Goal: Information Seeking & Learning: Find specific page/section

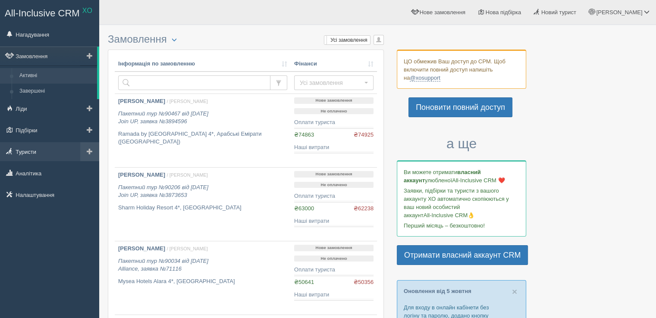
click at [49, 151] on link "Туристи" at bounding box center [49, 151] width 99 height 19
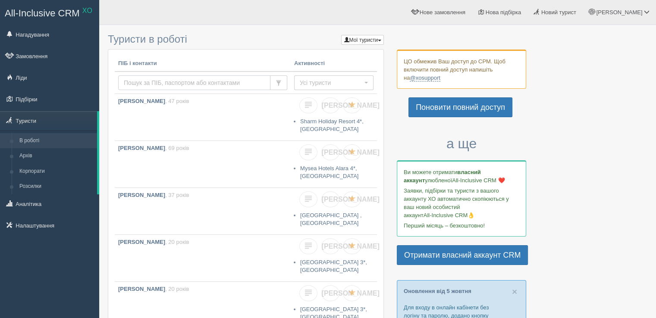
click at [170, 79] on input "text" at bounding box center [194, 83] width 152 height 15
type input "ь"
type input "musyk"
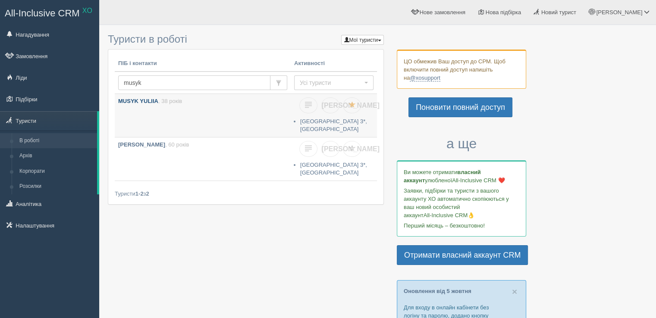
click at [168, 113] on link "MUSYK YULIIA , 38 років" at bounding box center [203, 113] width 176 height 39
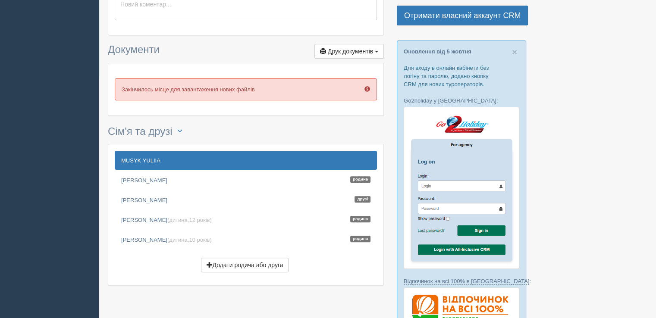
scroll to position [259, 0]
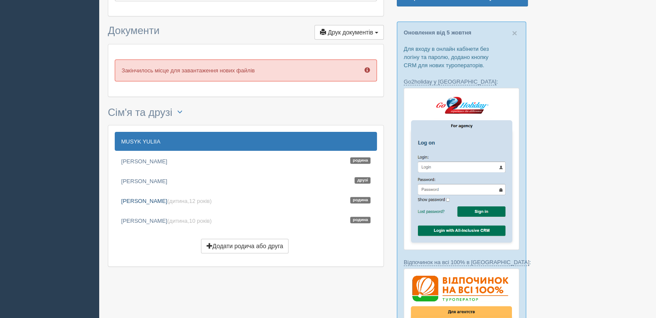
click at [160, 204] on link "SHARYHIN MAKAR (дитина, 12 років ) Родина" at bounding box center [246, 201] width 262 height 19
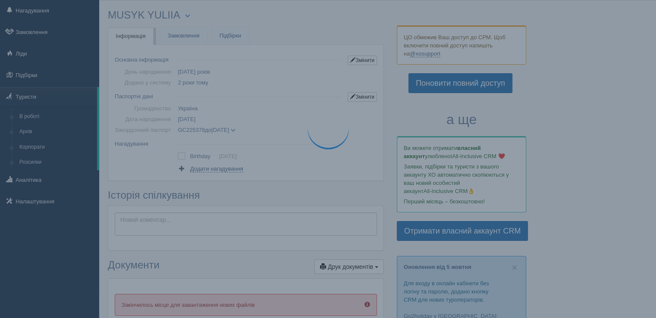
scroll to position [0, 0]
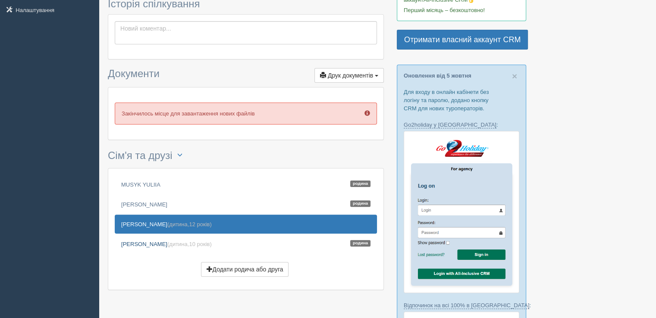
click at [152, 238] on link "SHARYHINA YEVANHELINA (дитина, 10 років ) Родина" at bounding box center [246, 244] width 262 height 19
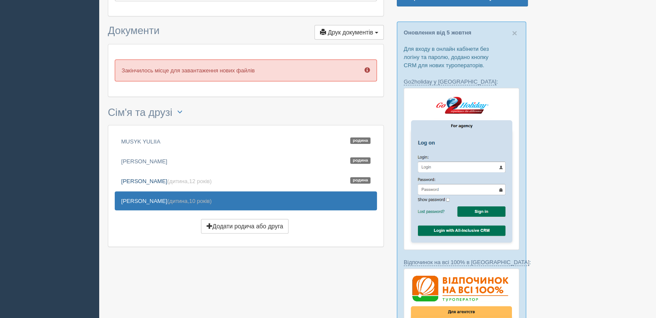
click at [180, 179] on span "(дитина, 12 років )" at bounding box center [189, 181] width 44 height 6
